Goal: Information Seeking & Learning: Understand process/instructions

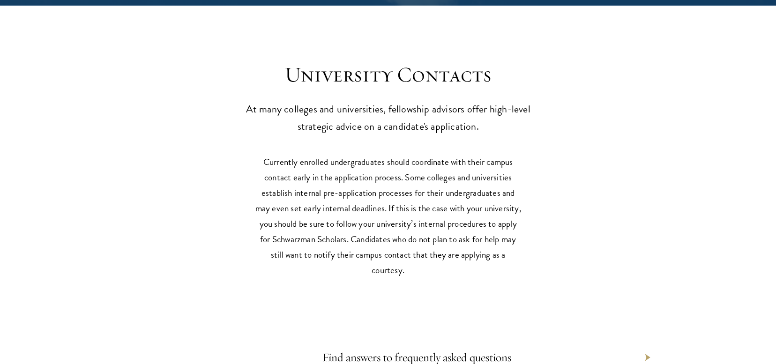
scroll to position [4170, 0]
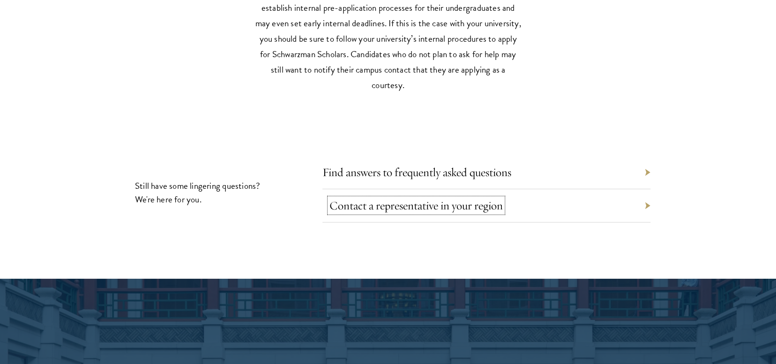
click at [393, 198] on link "Contact a representative in your region" at bounding box center [415, 205] width 173 height 15
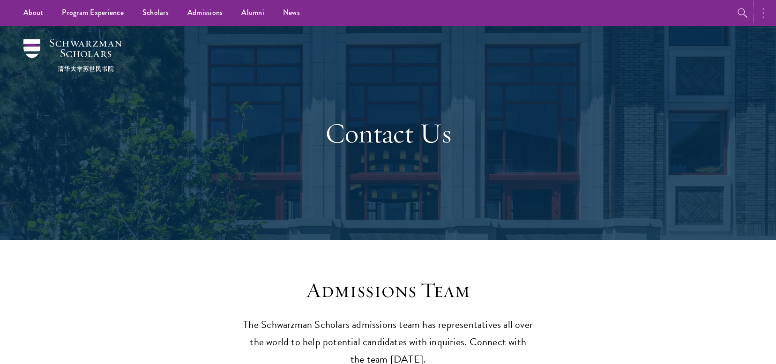
click at [765, 10] on button "button" at bounding box center [765, 13] width 21 height 26
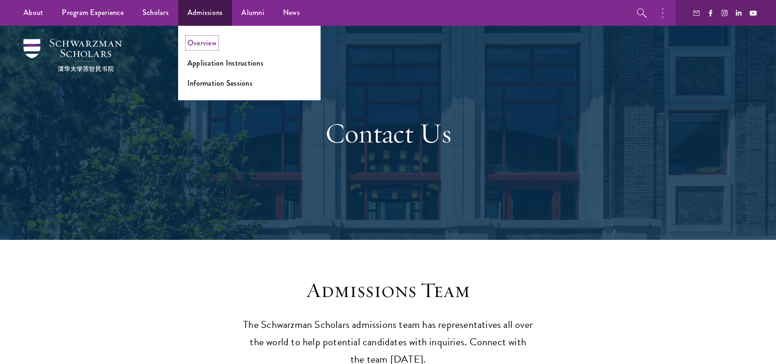
click at [208, 42] on link "Overview" at bounding box center [201, 42] width 29 height 11
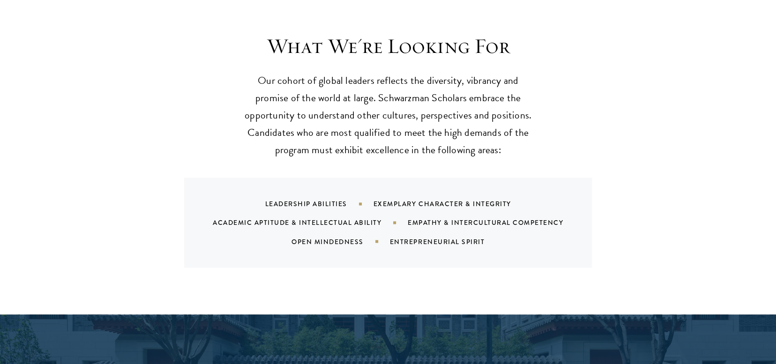
scroll to position [47, 0]
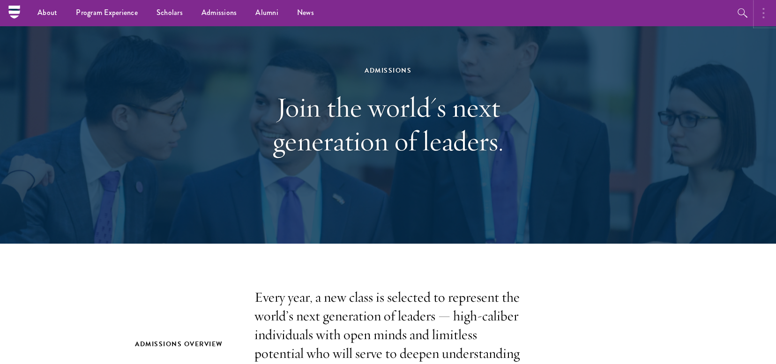
click at [763, 11] on icon "button" at bounding box center [763, 12] width 2 height 11
click at [763, 11] on div at bounding box center [725, 13] width 101 height 26
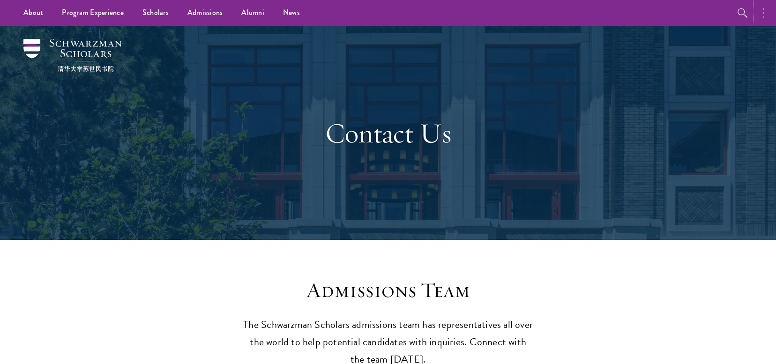
click at [765, 12] on button "button" at bounding box center [765, 13] width 21 height 26
click at [765, 12] on div at bounding box center [725, 13] width 101 height 26
click at [660, 9] on button "button" at bounding box center [665, 13] width 21 height 26
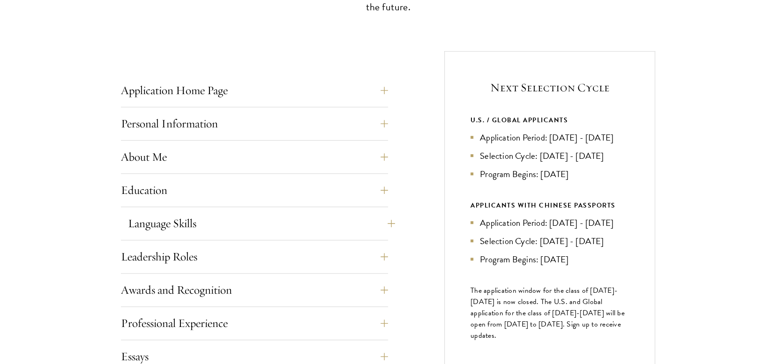
scroll to position [375, 0]
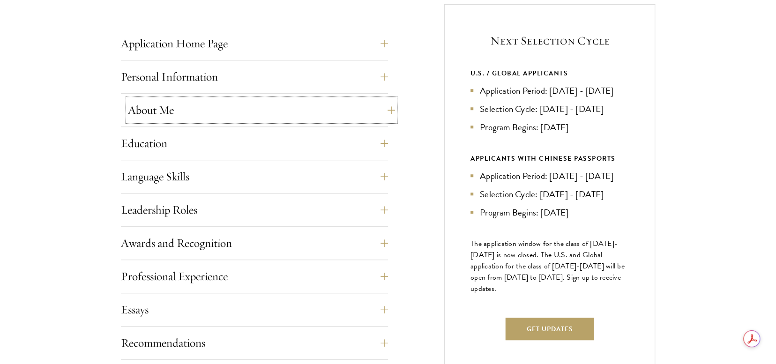
click at [148, 108] on button "About Me" at bounding box center [261, 110] width 267 height 22
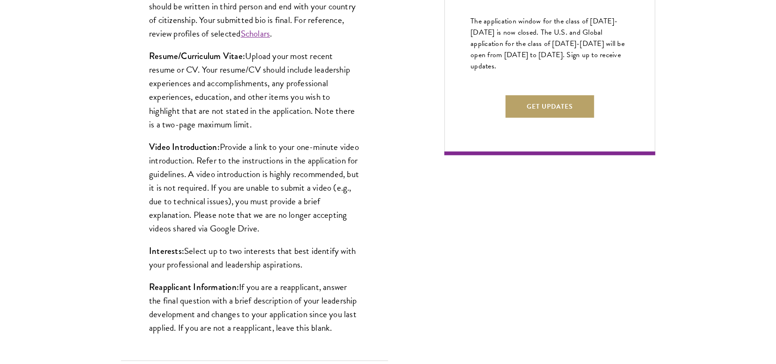
scroll to position [609, 0]
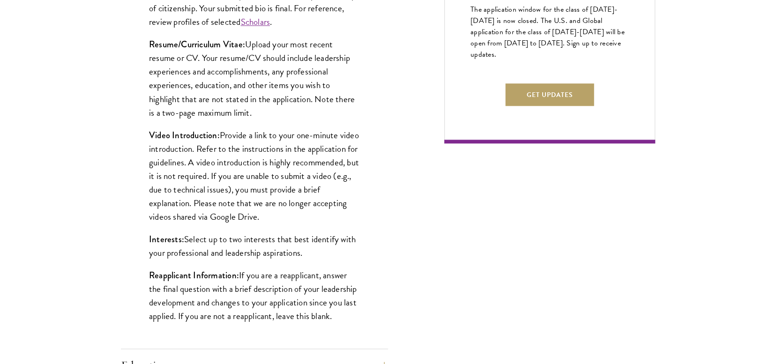
drag, startPoint x: 149, startPoint y: 132, endPoint x: 336, endPoint y: 217, distance: 205.7
click at [336, 217] on p "Video Introduction: Provide a link to your one-minute video introduction. Refer…" at bounding box center [254, 175] width 211 height 95
copy p "Video Introduction: Provide a link to your one-minute video introduction. Refer…"
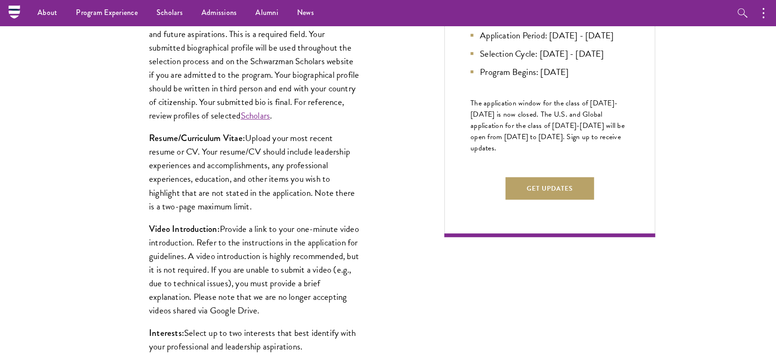
scroll to position [187, 0]
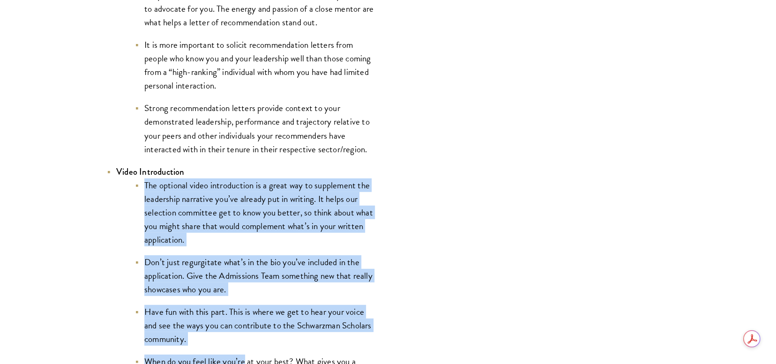
drag, startPoint x: 144, startPoint y: 186, endPoint x: 241, endPoint y: 339, distance: 181.0
click at [244, 350] on ul "The optional video introduction is a great way to supplement the leadership nar…" at bounding box center [245, 294] width 258 height 231
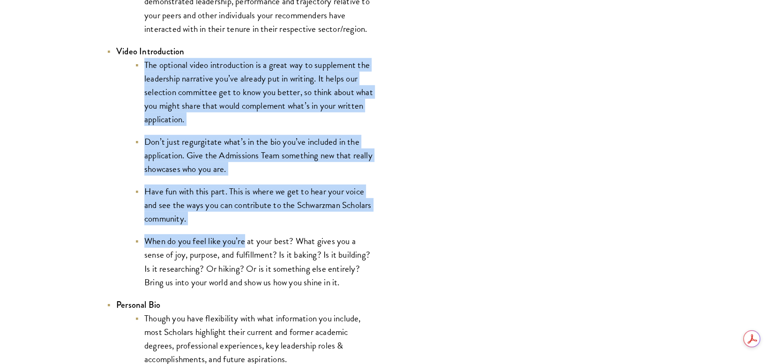
scroll to position [1603, 0]
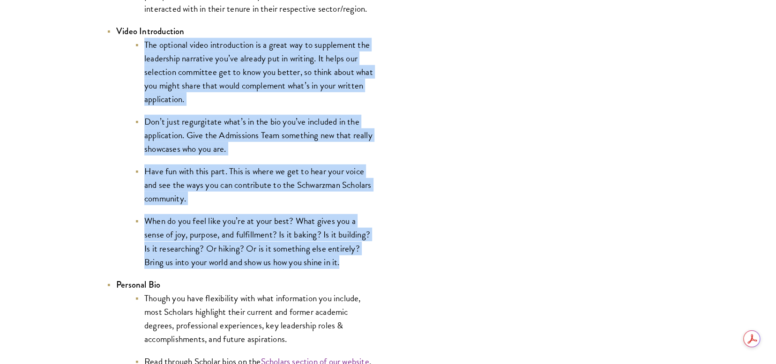
click at [352, 267] on li "When do you feel like you’re at your best? What gives you a sense of joy, purpo…" at bounding box center [254, 241] width 239 height 54
copy ul "The optional video introduction is a great way to supplement the leadership nar…"
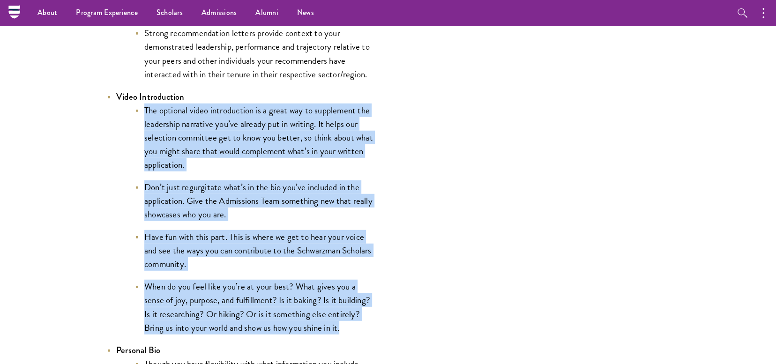
scroll to position [1368, 0]
